Goal: Check status

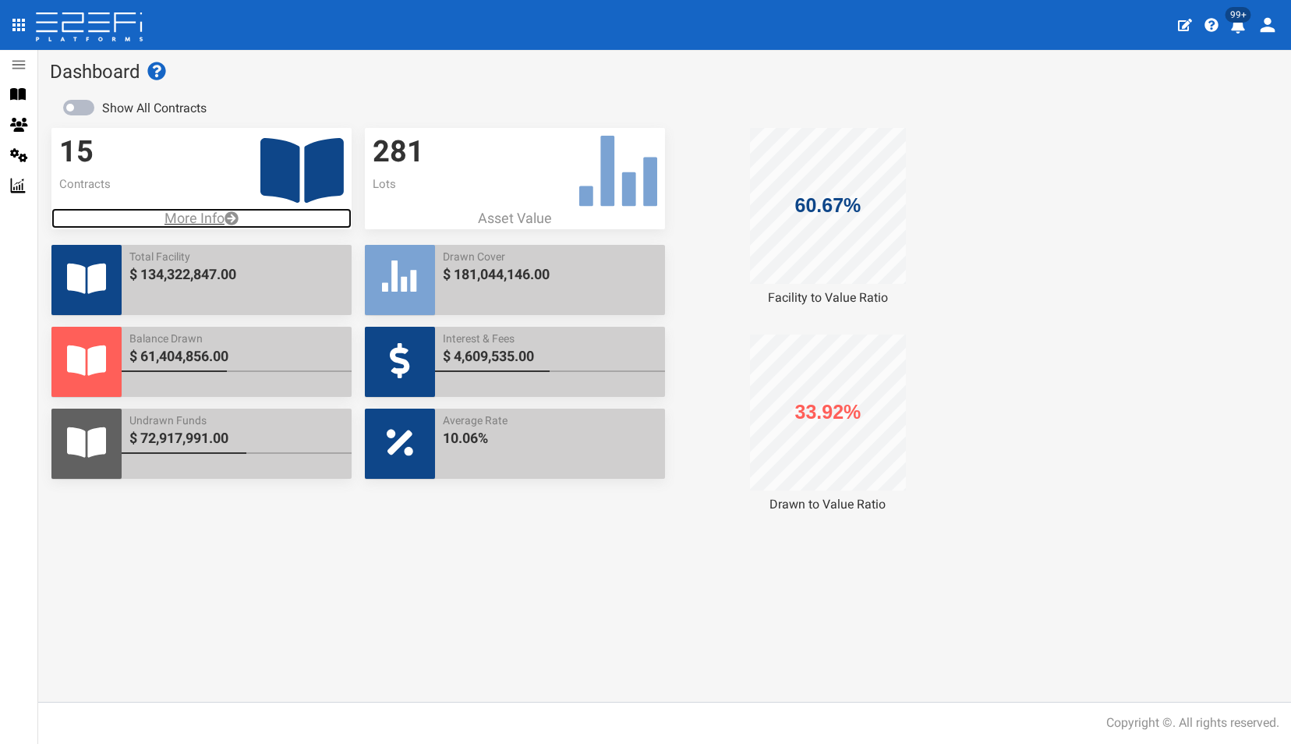
click at [195, 220] on p "More Info" at bounding box center [201, 218] width 300 height 20
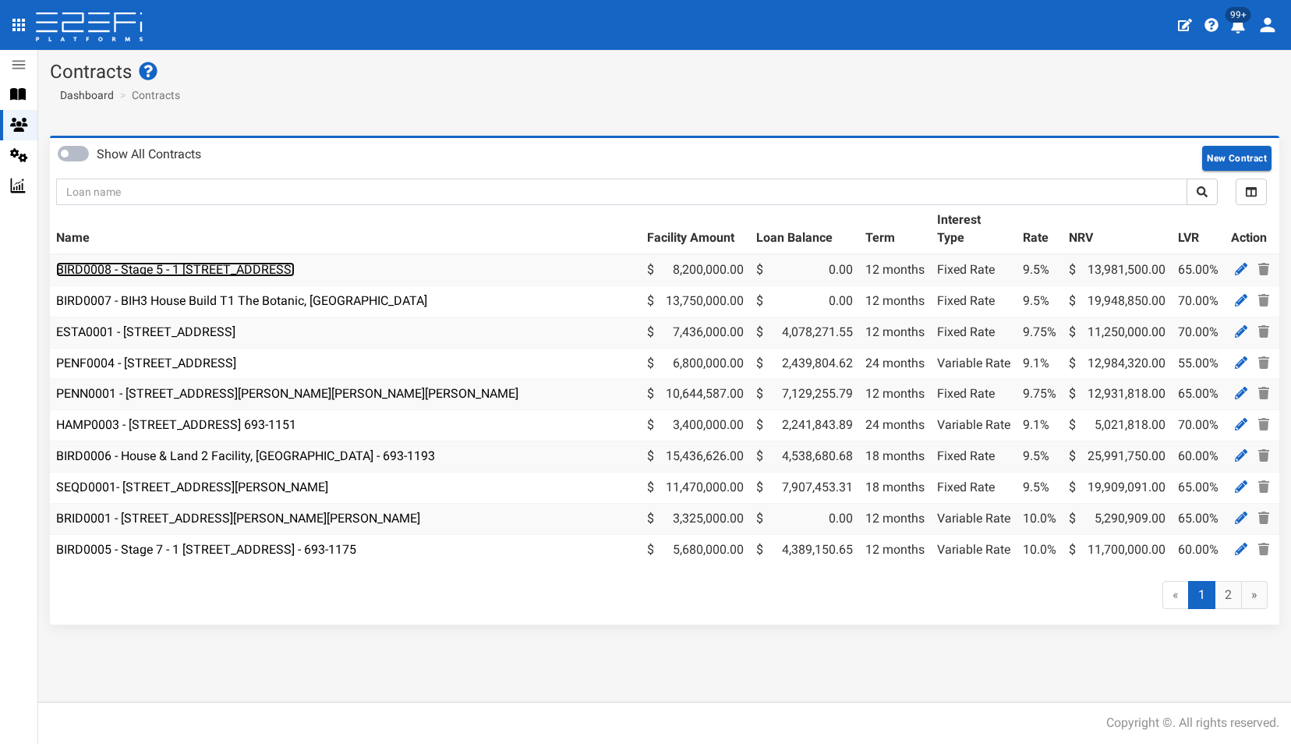
click at [206, 275] on link "BIRD0008 - Stage 5 - 1 [STREET_ADDRESS]" at bounding box center [175, 269] width 239 height 15
click at [227, 331] on link "ESTA0001 - [STREET_ADDRESS]" at bounding box center [145, 331] width 179 height 15
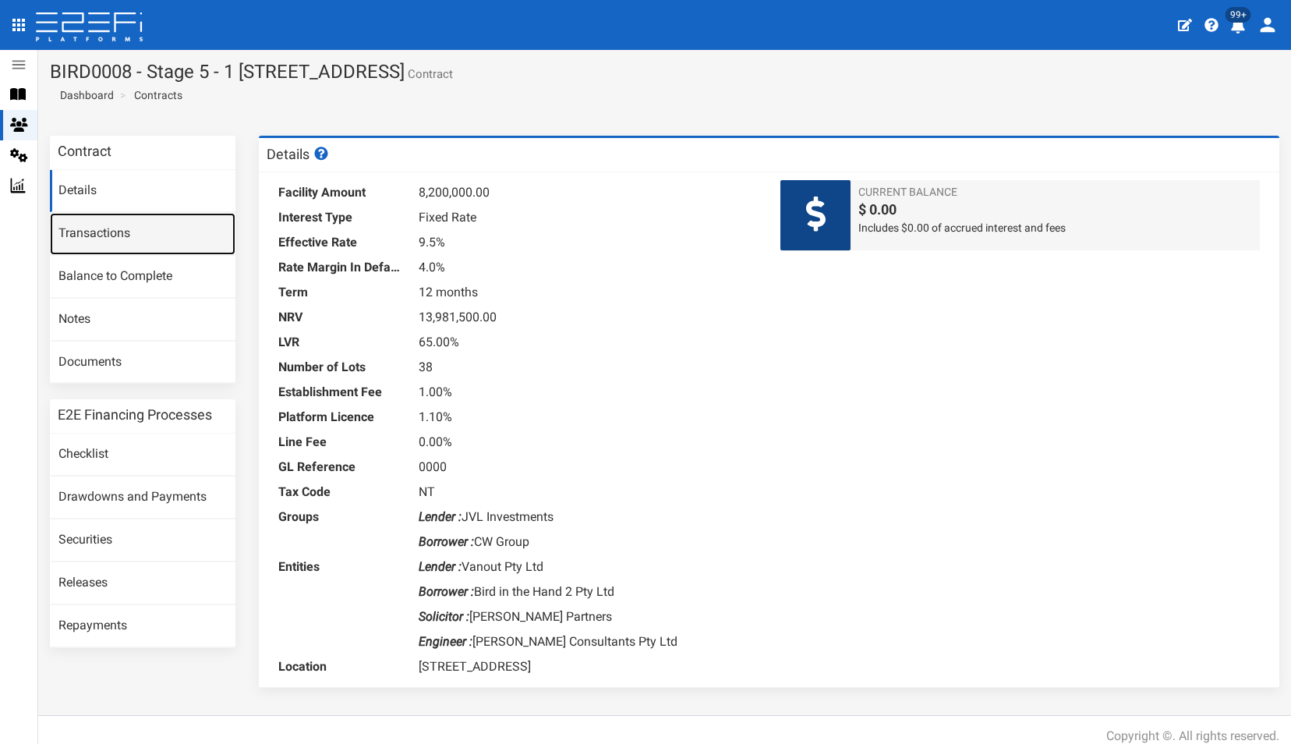
click at [90, 234] on link "Transactions" at bounding box center [143, 234] width 186 height 42
